Goal: Information Seeking & Learning: Learn about a topic

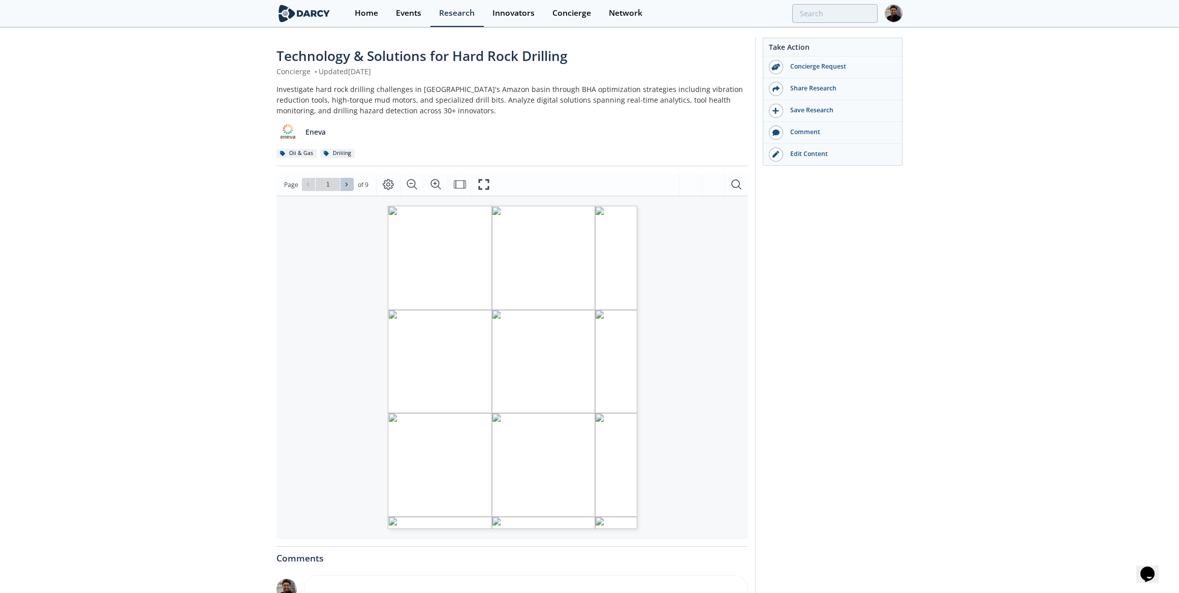
click at [344, 185] on icon at bounding box center [347, 184] width 6 height 6
click at [482, 182] on icon "Fullscreen" at bounding box center [484, 184] width 12 height 12
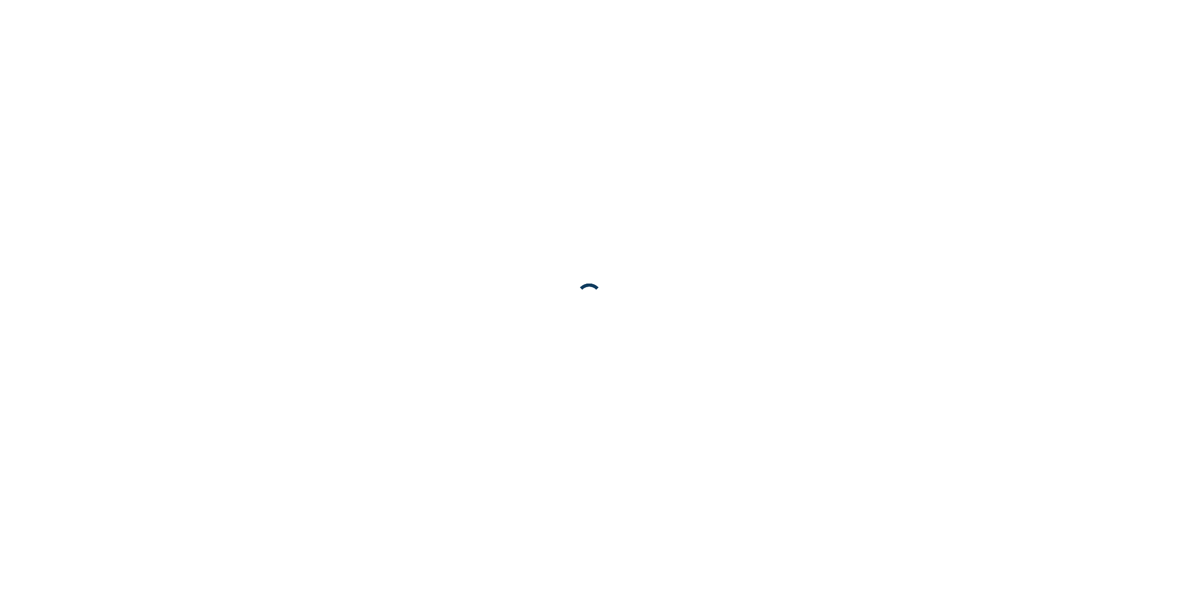
click at [591, 399] on body at bounding box center [589, 296] width 1179 height 593
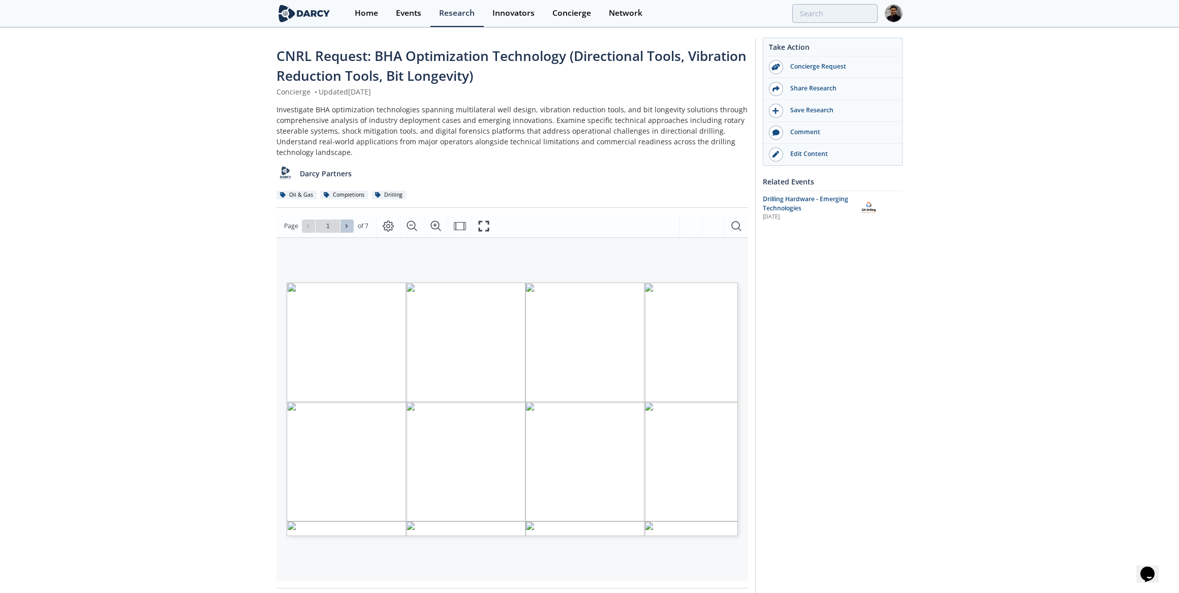
click at [347, 225] on icon at bounding box center [347, 226] width 6 height 6
click at [349, 222] on button at bounding box center [347, 226] width 13 height 13
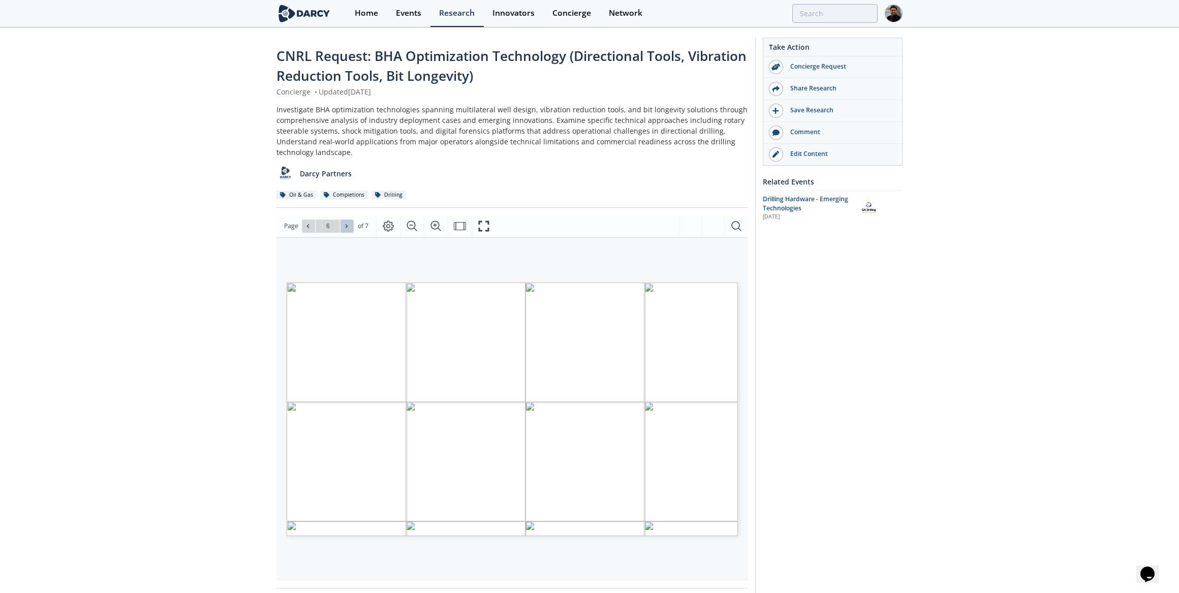
click at [349, 222] on button at bounding box center [347, 226] width 13 height 13
type input "7"
click at [349, 222] on div "Go to Page 7" at bounding box center [328, 226] width 52 height 13
click at [348, 224] on div "Go to Page 7" at bounding box center [328, 226] width 52 height 13
